Goal: Navigation & Orientation: Find specific page/section

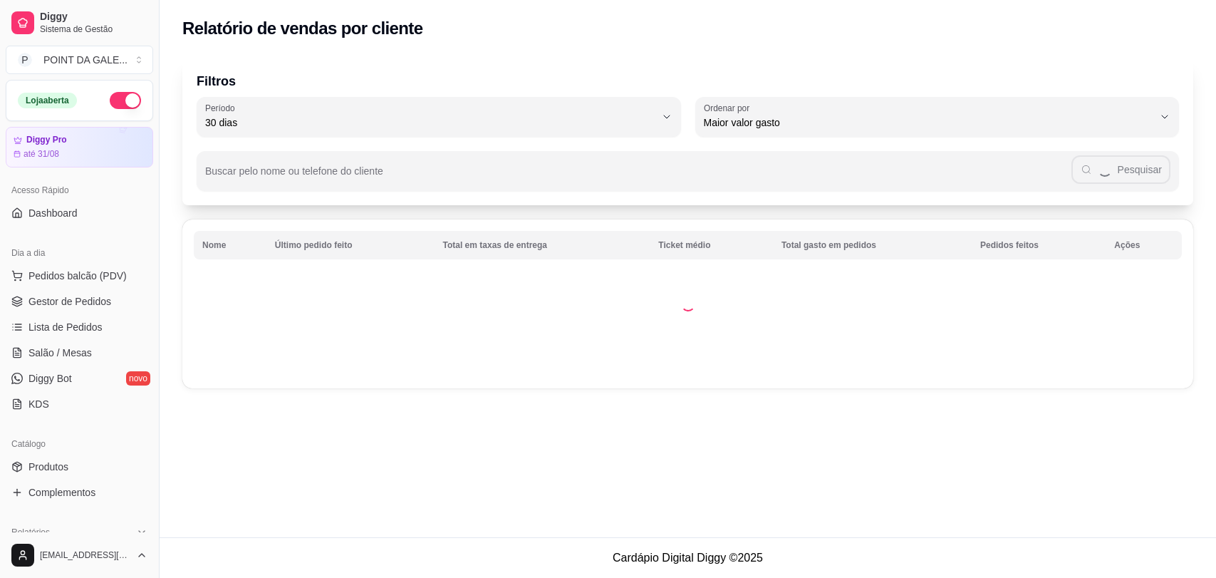
select select "30"
select select "HIGHEST_TOTAL_SPENT_WITH_ORDERS"
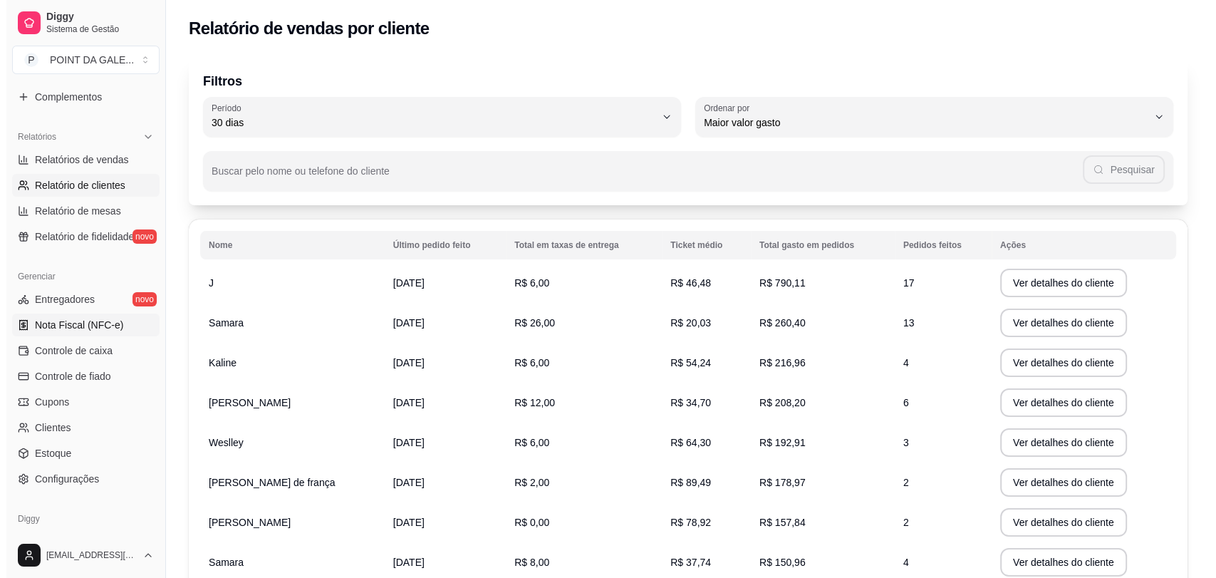
scroll to position [447, 0]
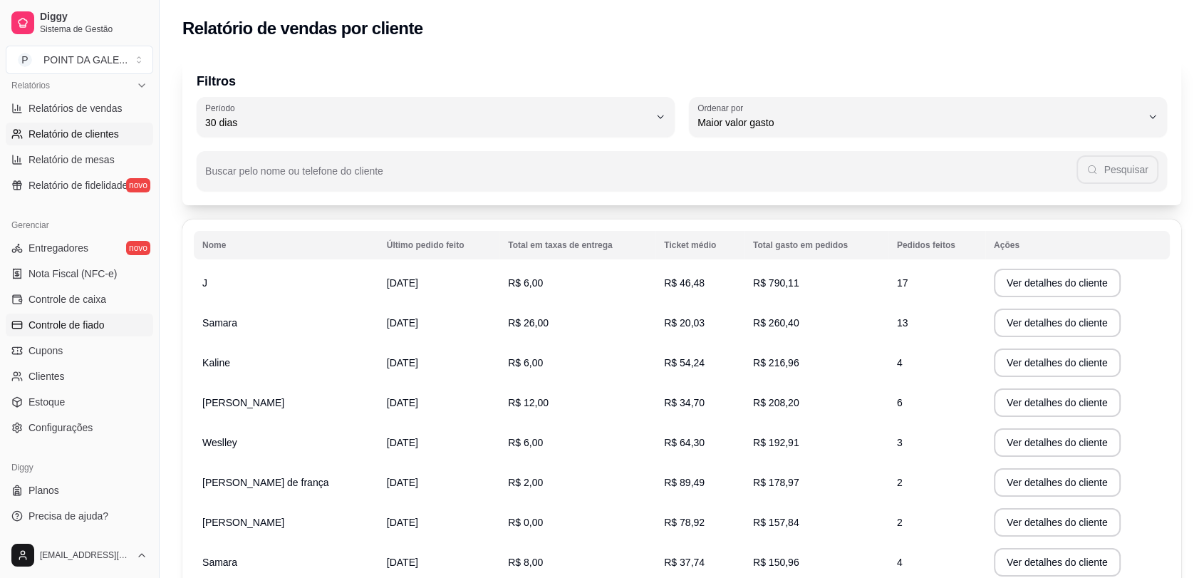
click at [91, 325] on span "Controle de fiado" at bounding box center [66, 325] width 76 height 14
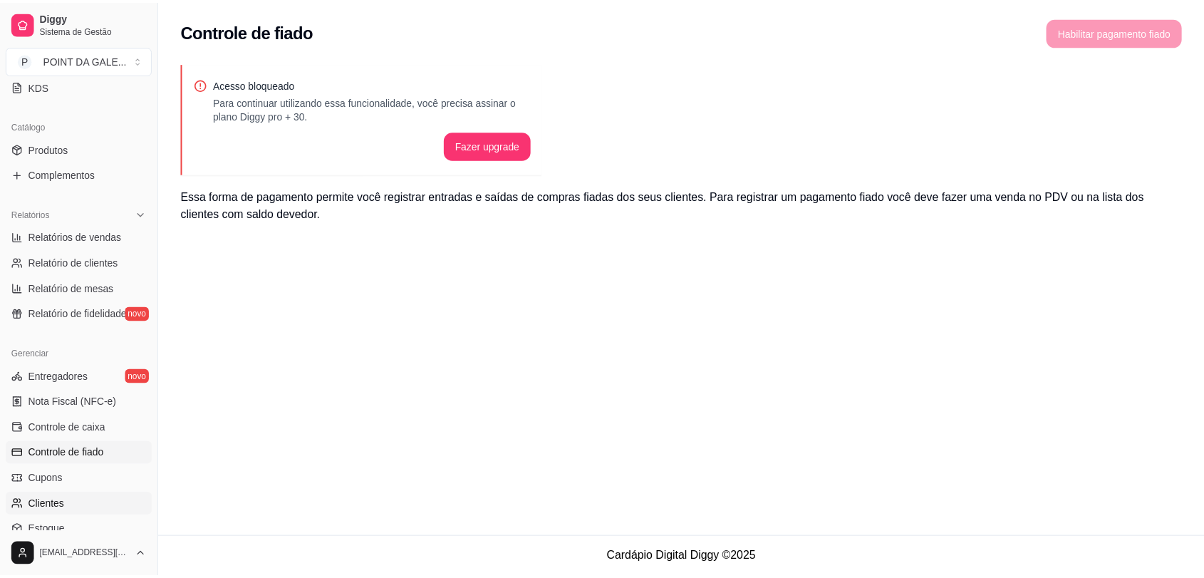
scroll to position [368, 0]
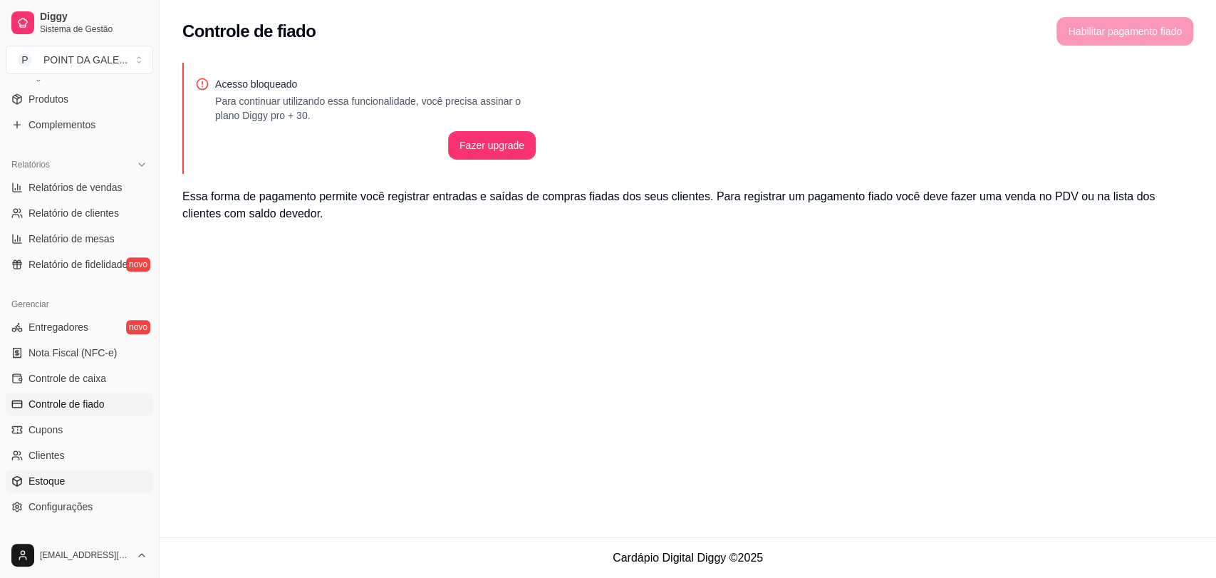
click at [51, 471] on link "Estoque" at bounding box center [79, 480] width 147 height 23
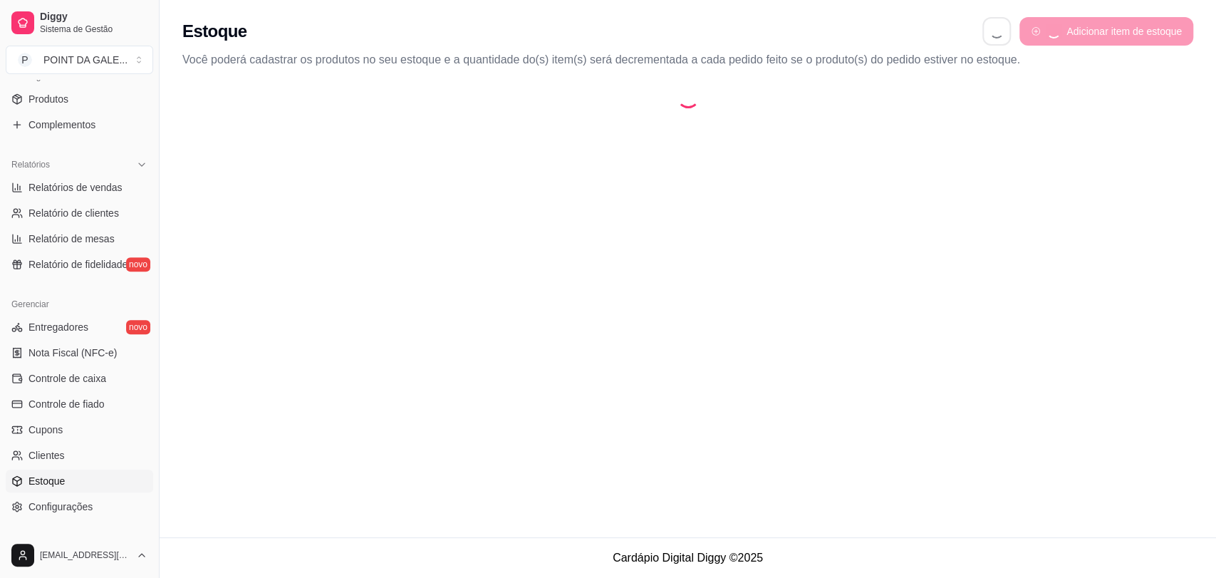
select select "QUANTITY_ORDER"
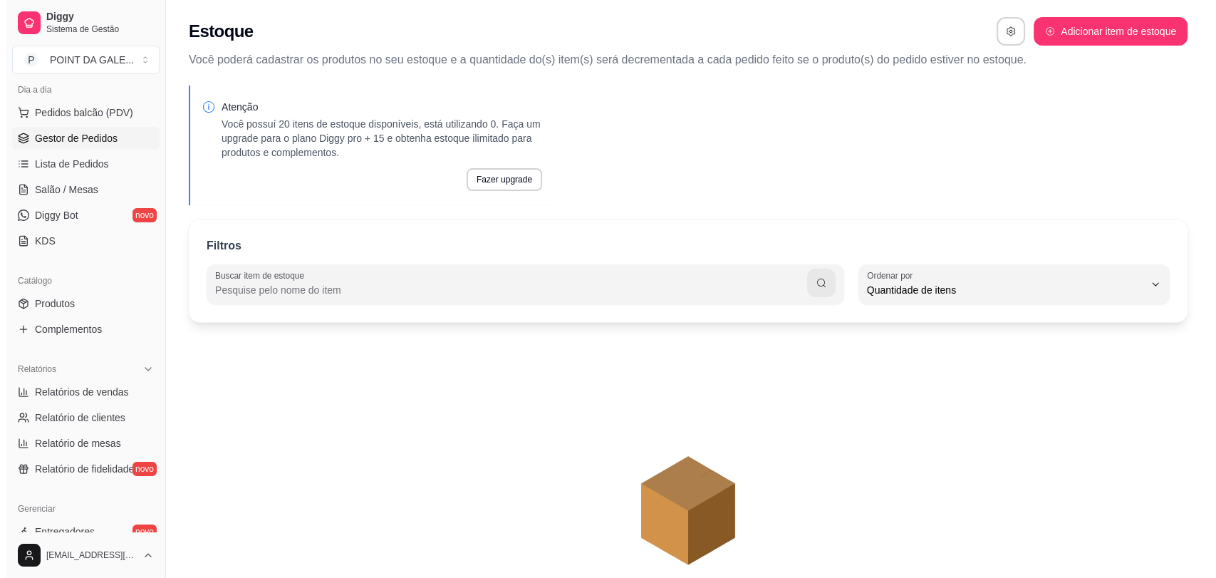
scroll to position [130, 0]
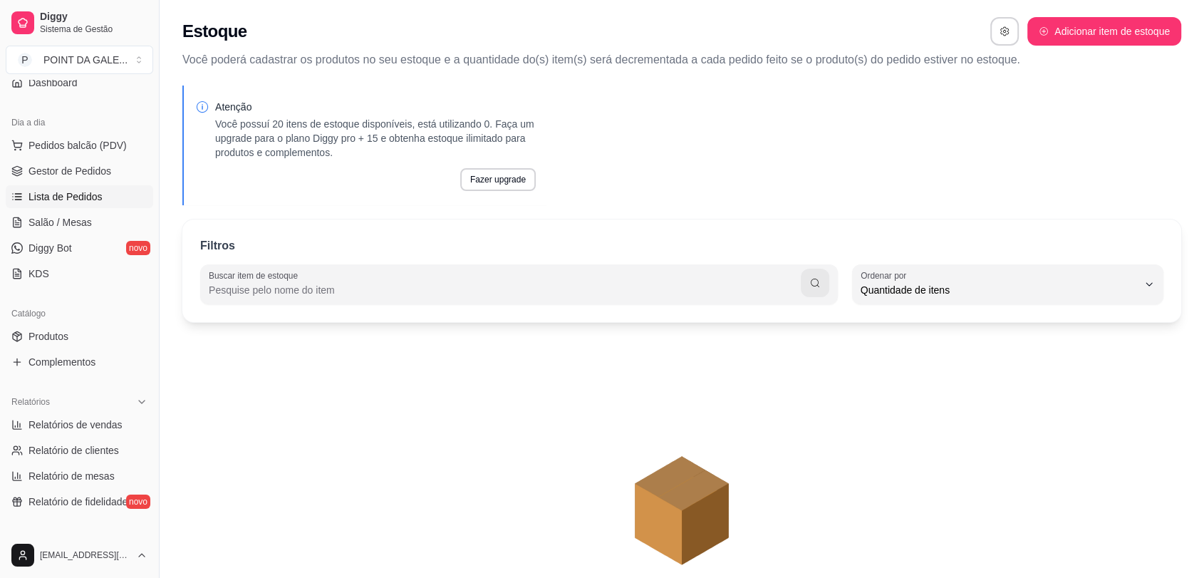
click at [94, 201] on span "Lista de Pedidos" at bounding box center [65, 196] width 74 height 14
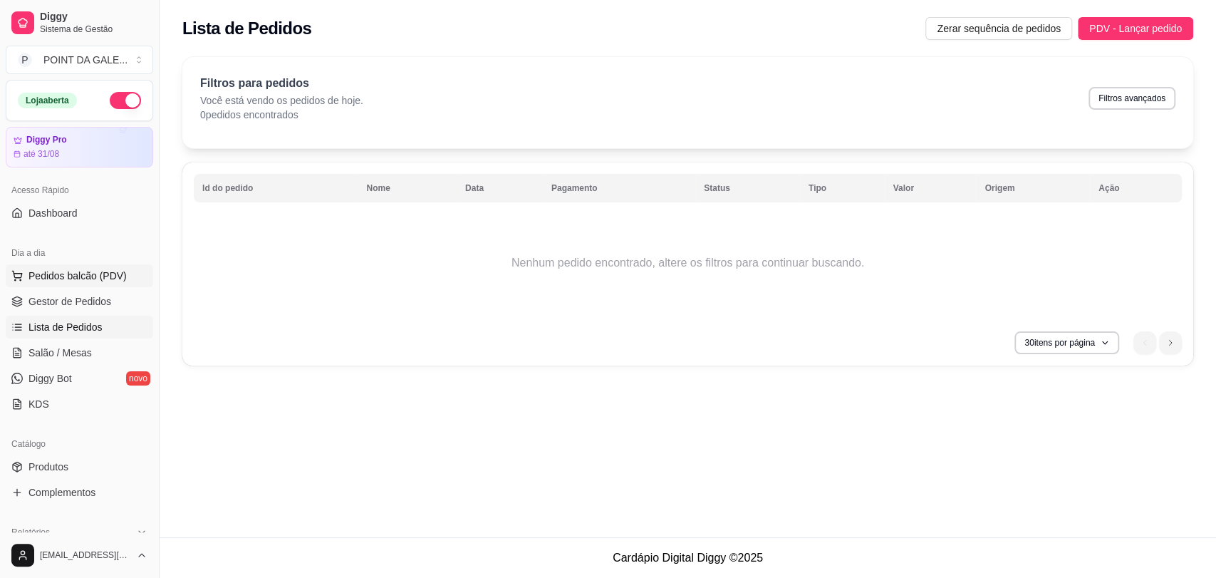
click at [73, 274] on span "Pedidos balcão (PDV)" at bounding box center [77, 276] width 98 height 14
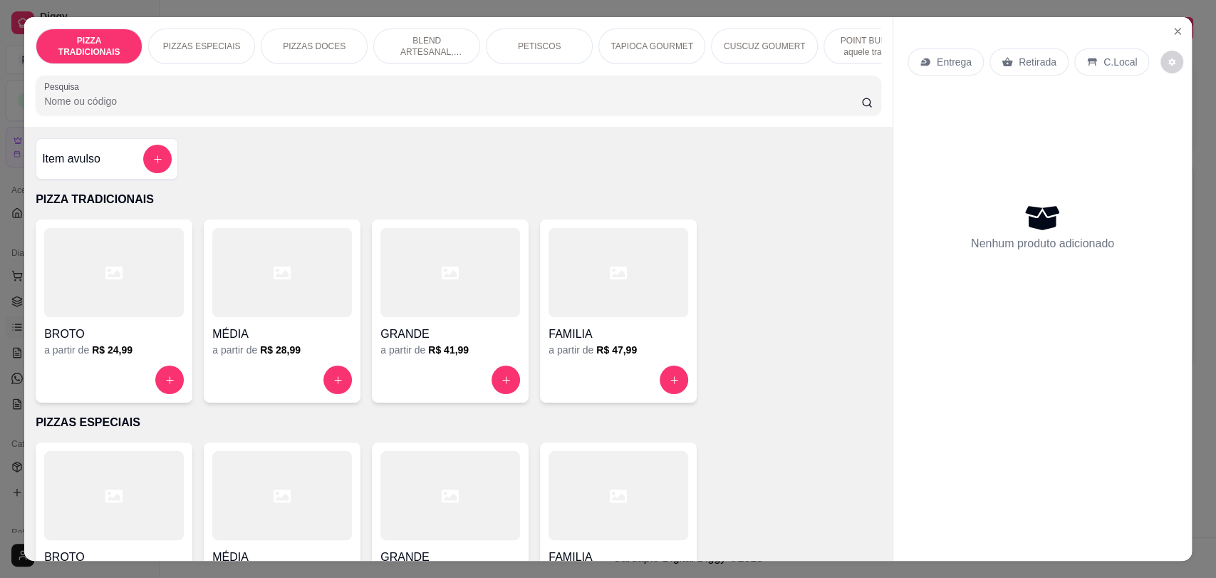
click at [0, 26] on div "PIZZA TRADICIONAIS PIZZAS ESPECIAIS PIZZAS DOCES BLEND ARTESANAL, suculentos e …" at bounding box center [608, 289] width 1216 height 578
click at [6, 250] on div "PIZZA TRADICIONAIS PIZZAS ESPECIAIS PIZZAS DOCES BLEND ARTESANAL, suculentos e …" at bounding box center [608, 289] width 1216 height 578
click at [1166, 28] on button "Close" at bounding box center [1177, 31] width 23 height 23
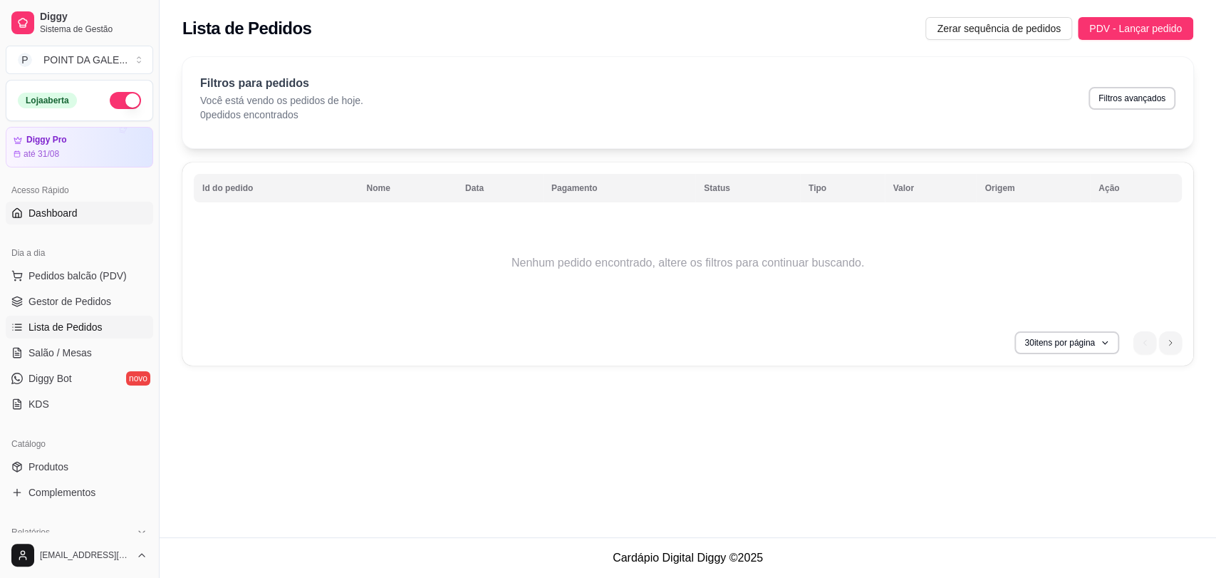
click at [51, 202] on link "Dashboard" at bounding box center [79, 213] width 147 height 23
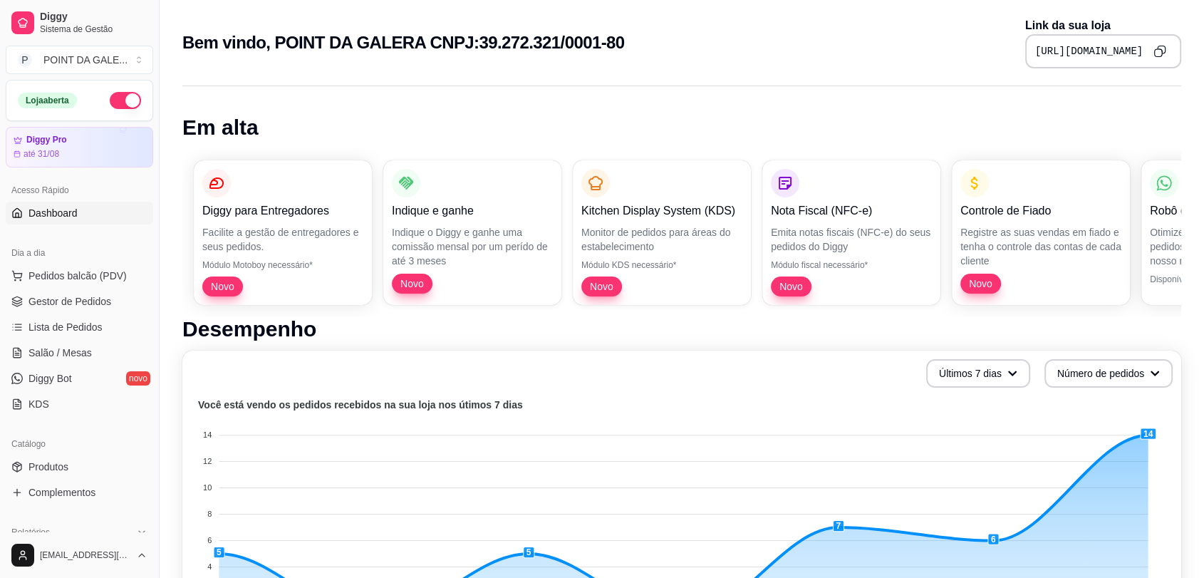
click at [113, 100] on button "button" at bounding box center [125, 100] width 31 height 17
